Goal: Information Seeking & Learning: Learn about a topic

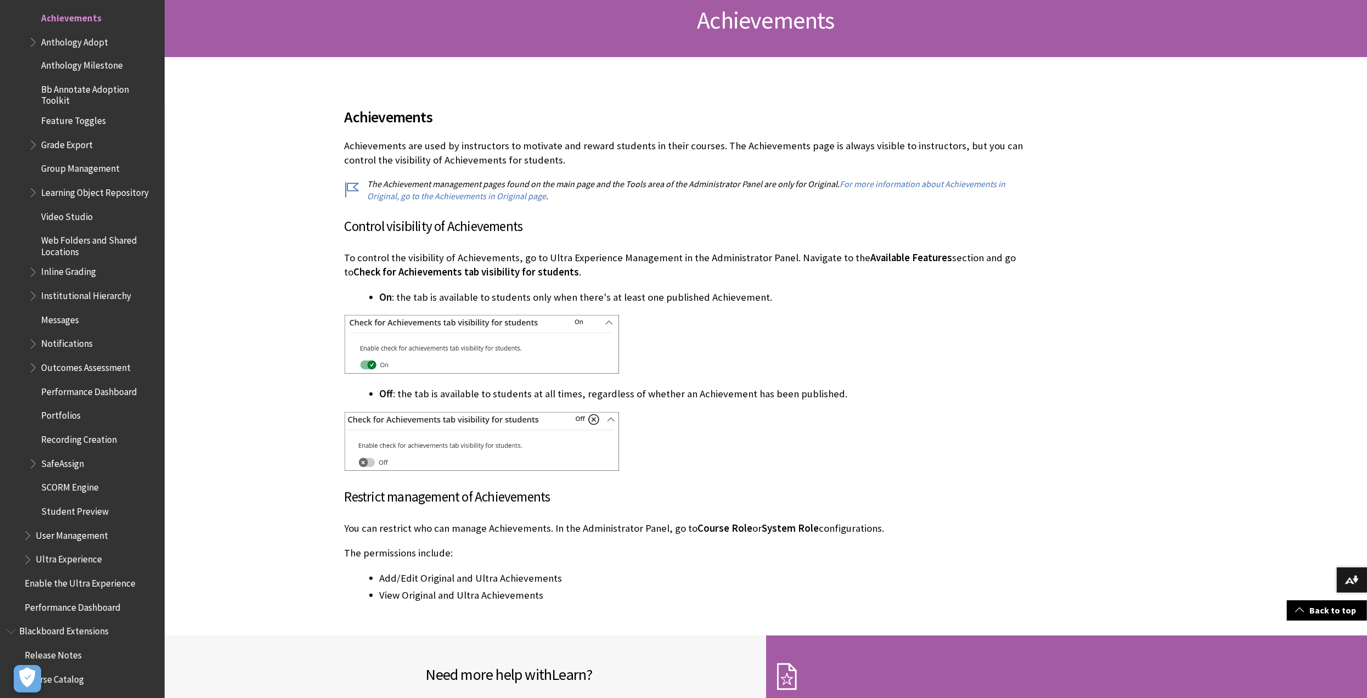
scroll to position [189, 0]
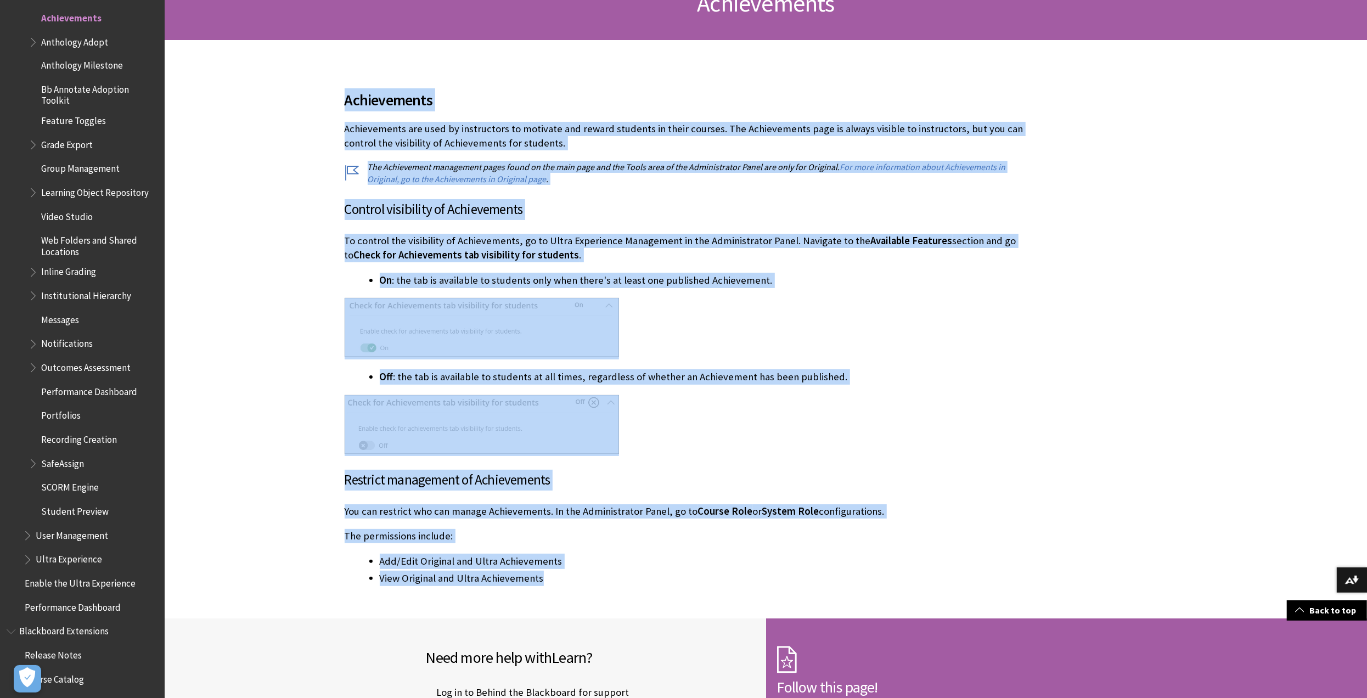
drag, startPoint x: 549, startPoint y: 579, endPoint x: 290, endPoint y: 100, distance: 543.8
click at [290, 100] on div "Achievements . Control visibility of Achievements Available Features . On" at bounding box center [685, 329] width 1040 height 579
copy div "Loremipsumdo Sitametconse adi elit se doeiusmodte in utlabore etd magnaa enimad…"
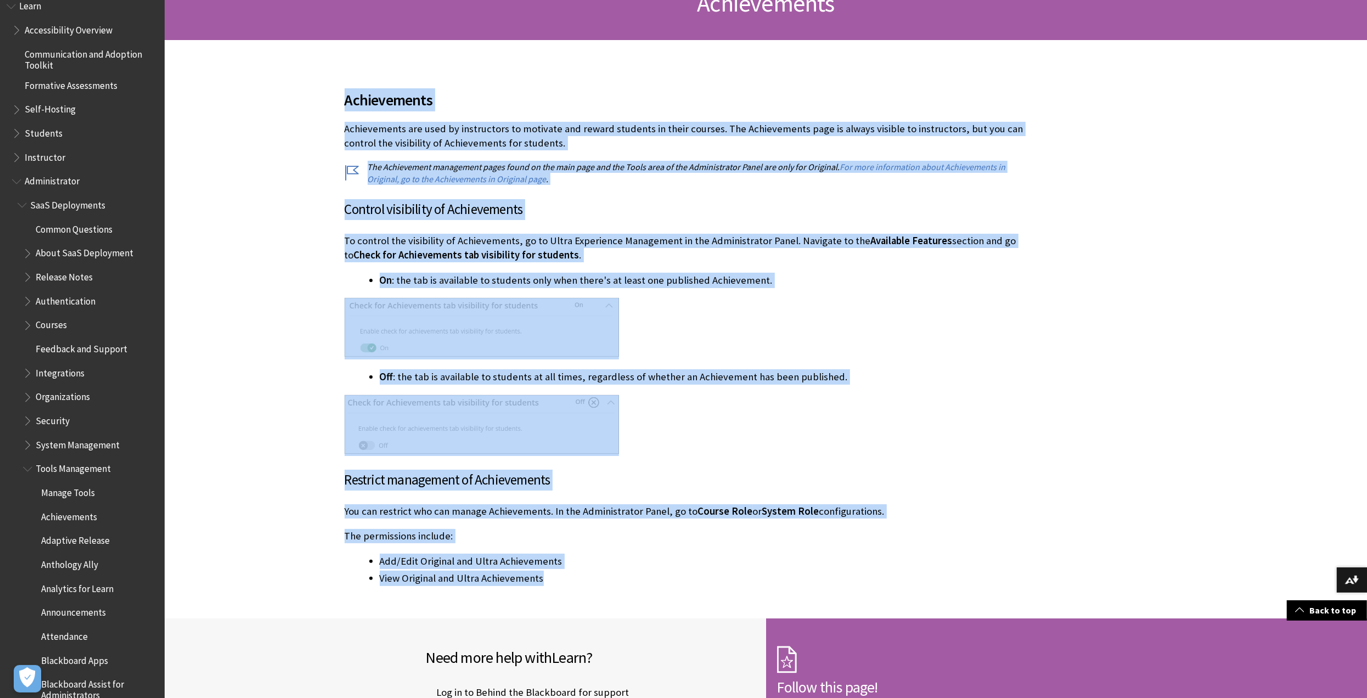
scroll to position [947, 0]
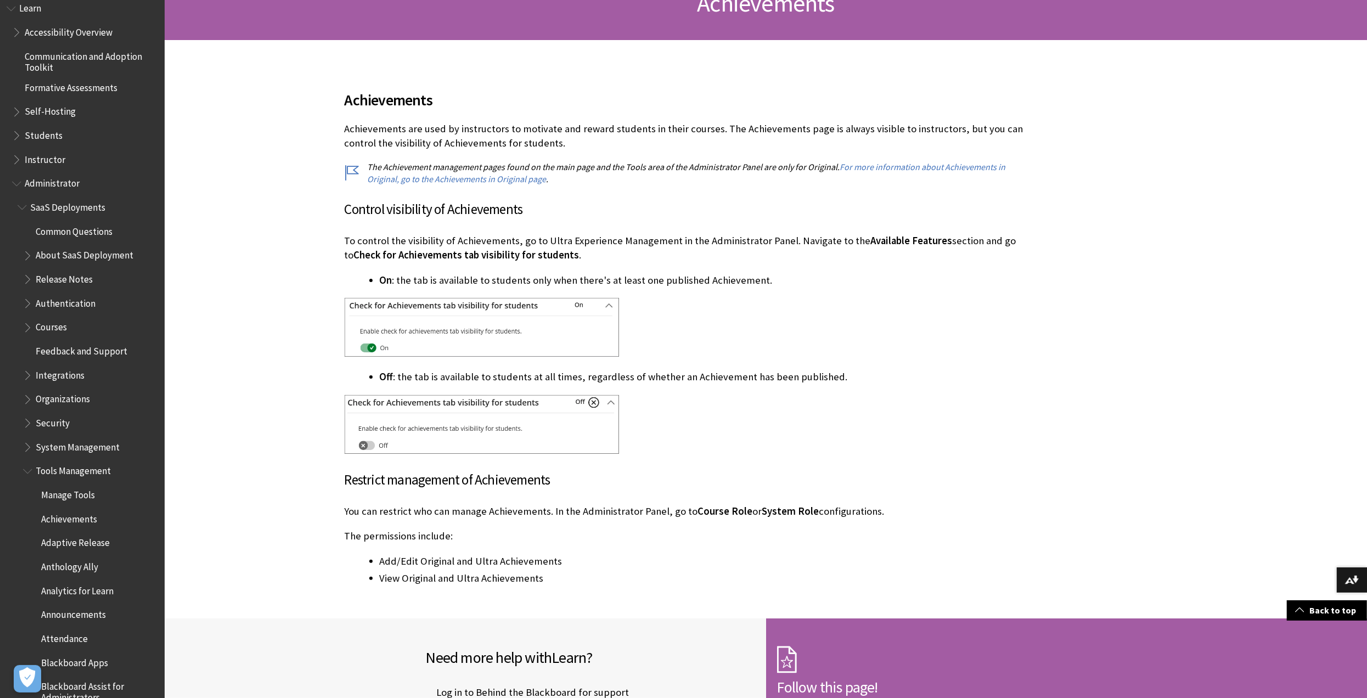
click at [16, 159] on span "Book outline for Blackboard Learn Help" at bounding box center [18, 157] width 12 height 14
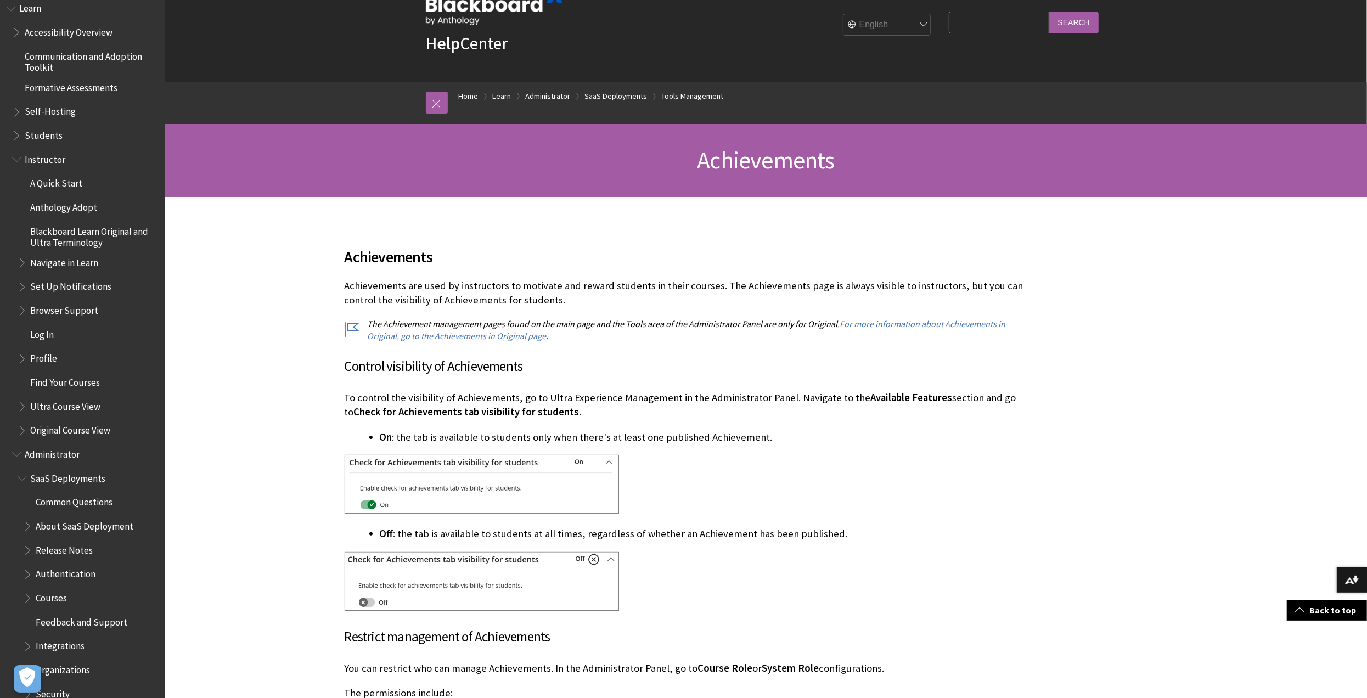
scroll to position [0, 0]
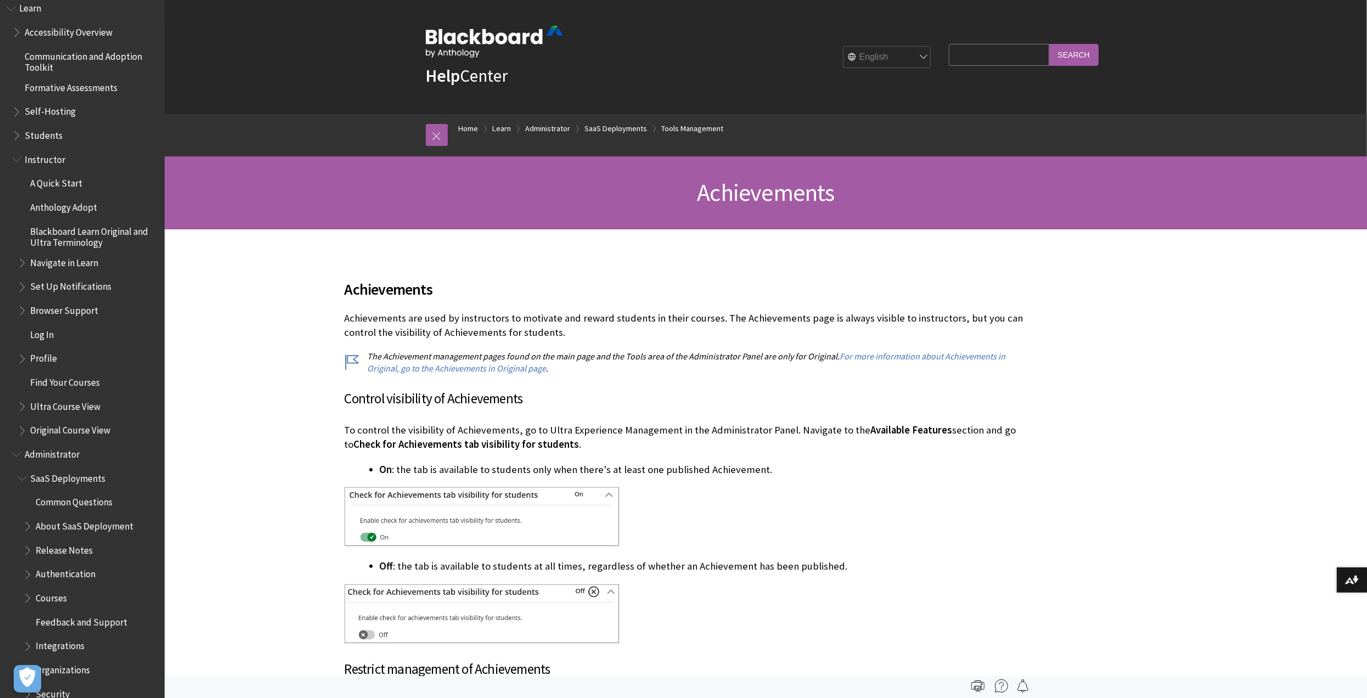
click at [971, 55] on input "Search Query" at bounding box center [999, 54] width 100 height 21
type input "achievements"
click at [1049, 44] on input "Search" at bounding box center [1073, 54] width 49 height 21
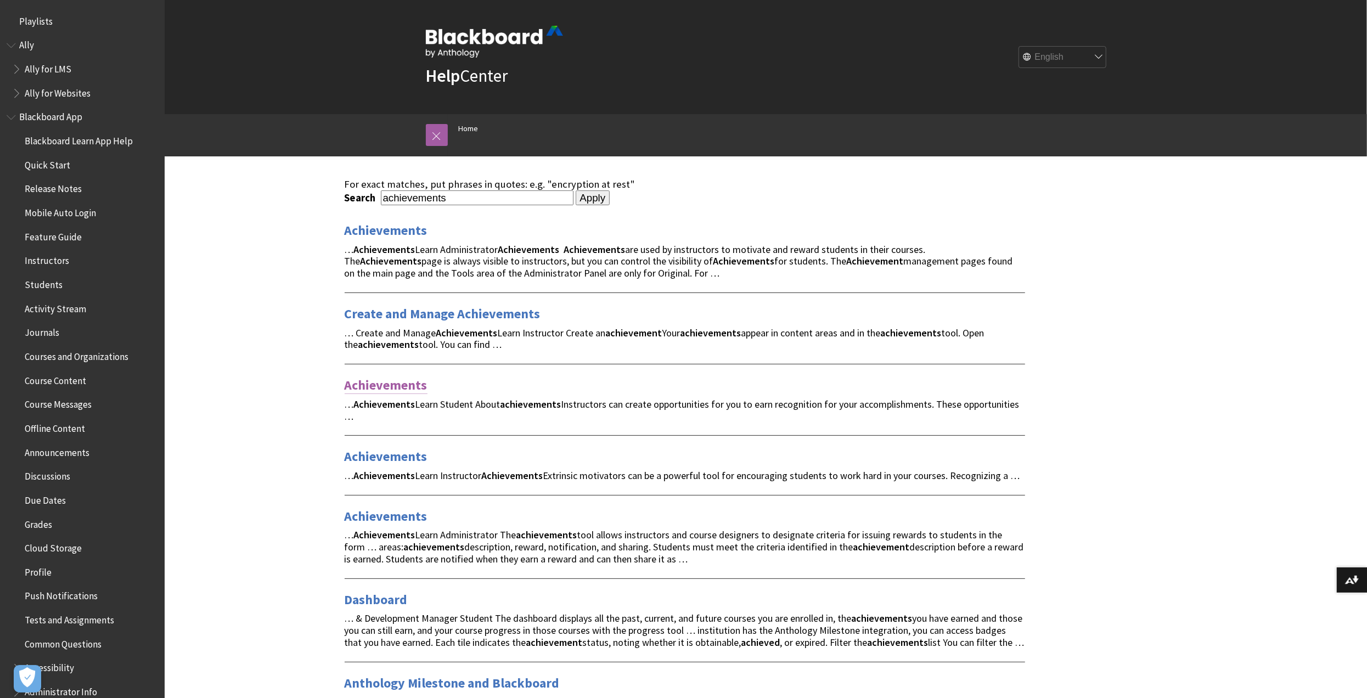
click at [403, 384] on link "Achievements" at bounding box center [386, 386] width 83 height 18
drag, startPoint x: 390, startPoint y: 465, endPoint x: 391, endPoint y: 455, distance: 10.4
click at [390, 465] on div "Achievements … Achievements Learn Instructor Achievements Extrinsic motivators …" at bounding box center [685, 458] width 681 height 46
click at [391, 452] on link "Achievements" at bounding box center [386, 457] width 83 height 18
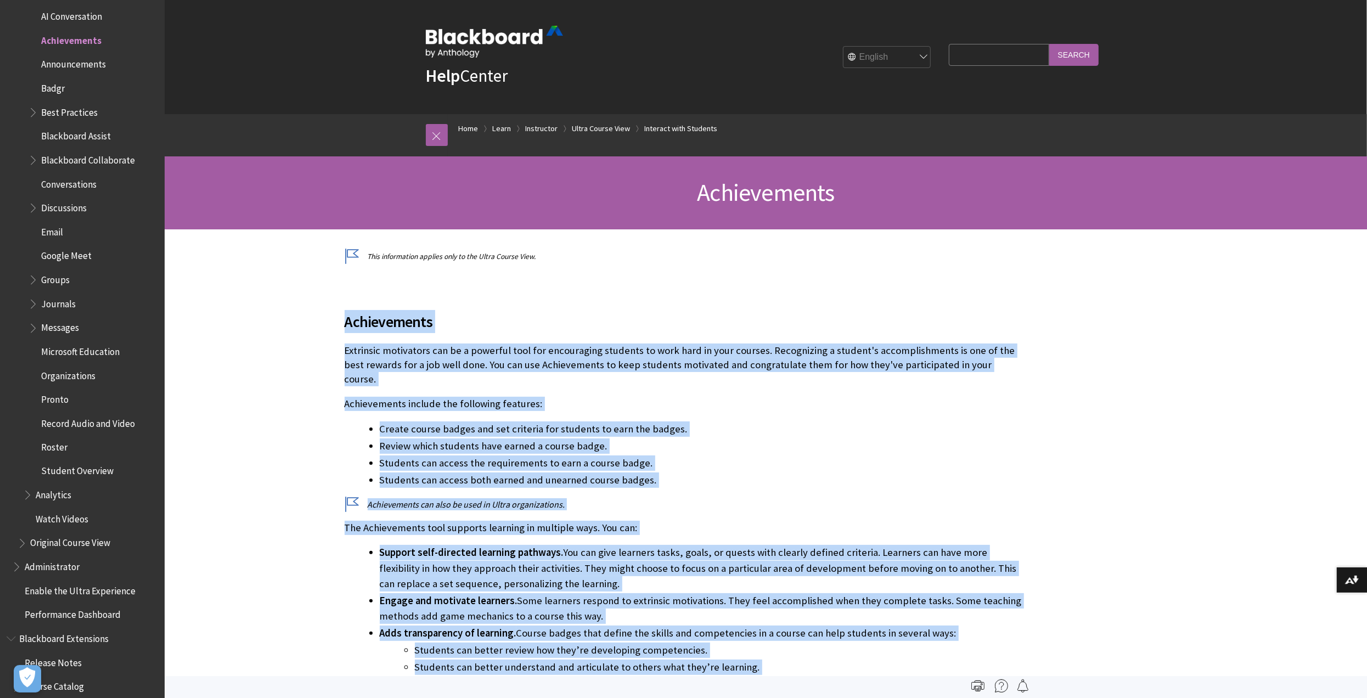
drag, startPoint x: 836, startPoint y: 481, endPoint x: 319, endPoint y: 319, distance: 541.3
copy div "Achievements Extrinsic motivators can be a powerful tool for encouraging studen…"
